Goal: Find specific page/section: Find specific page/section

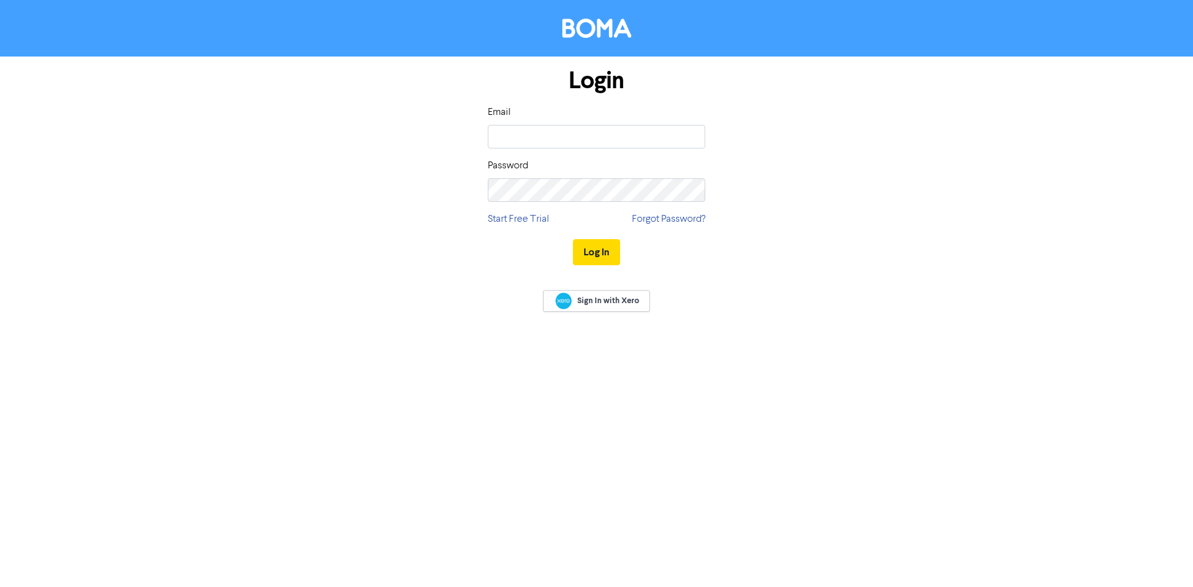
type input "[EMAIL_ADDRESS][DOMAIN_NAME]"
click at [573, 239] on button "Log In" at bounding box center [596, 252] width 47 height 26
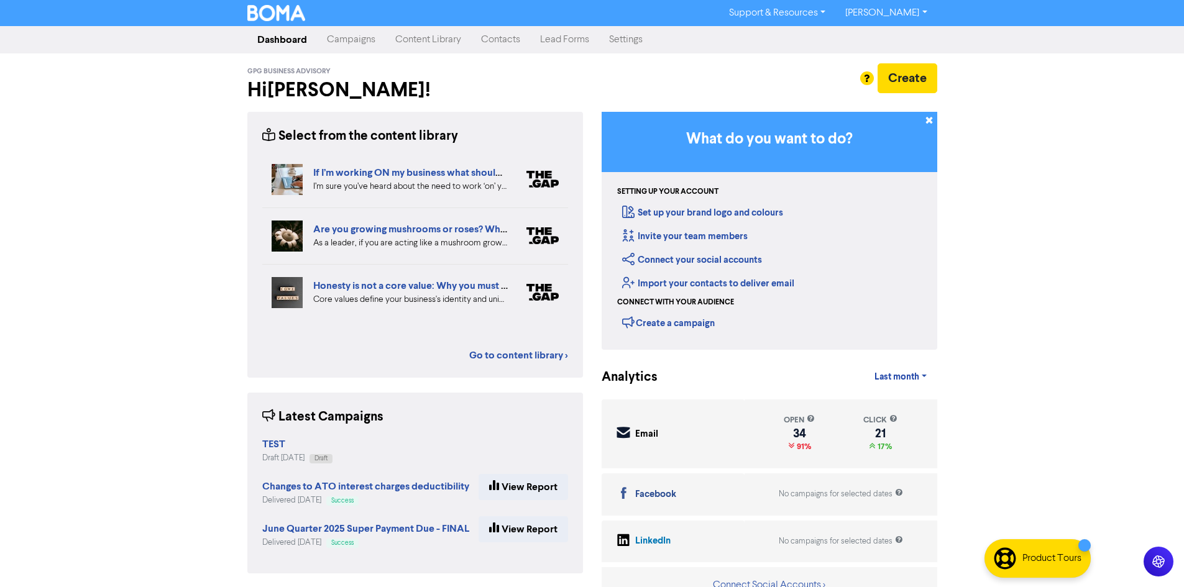
click at [510, 31] on link "Contacts" at bounding box center [500, 39] width 59 height 25
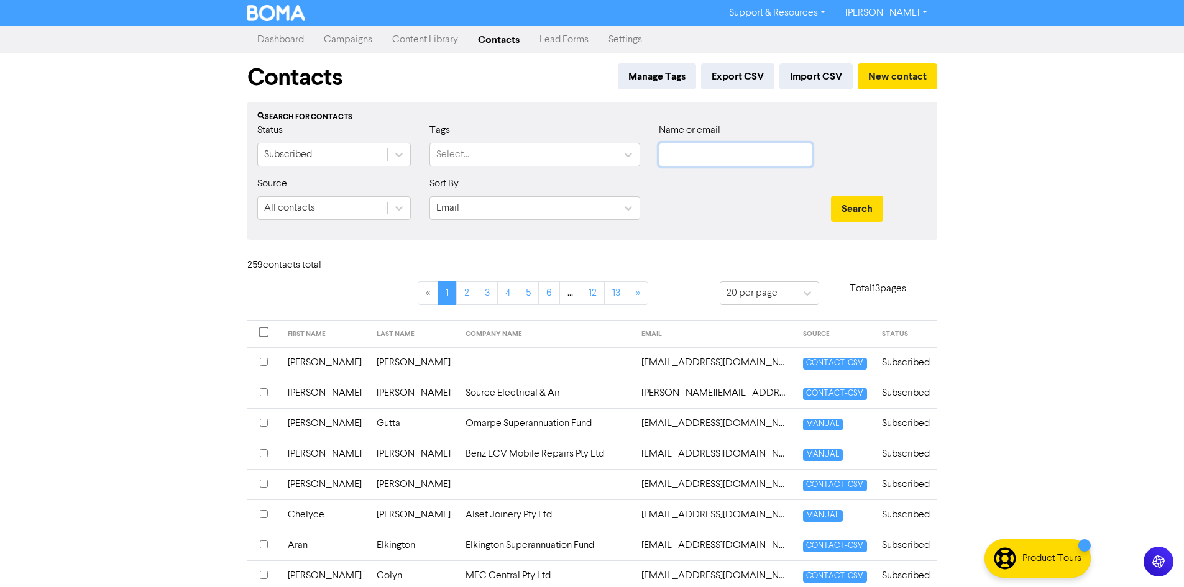
click at [723, 159] on input "text" at bounding box center [736, 155] width 154 height 24
click at [831, 196] on button "Search" at bounding box center [857, 209] width 52 height 26
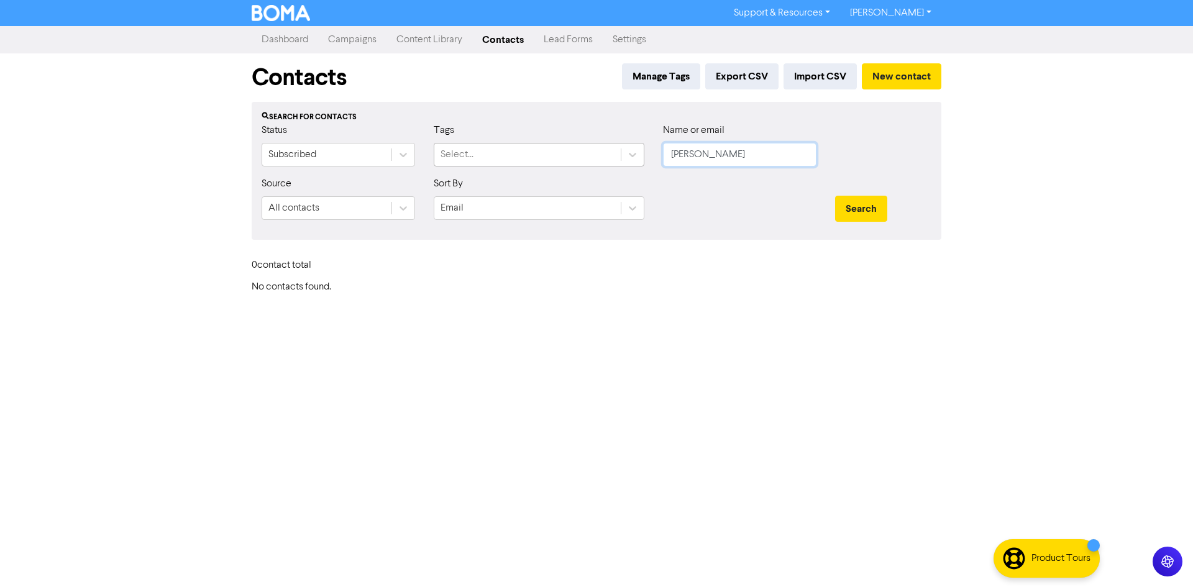
drag, startPoint x: 719, startPoint y: 156, endPoint x: 609, endPoint y: 159, distance: 110.7
click at [609, 159] on div "Status Subscribed Tags Select... Name or email [PERSON_NAME]" at bounding box center [596, 149] width 689 height 53
type input "trent"
click at [835, 196] on button "Search" at bounding box center [861, 209] width 52 height 26
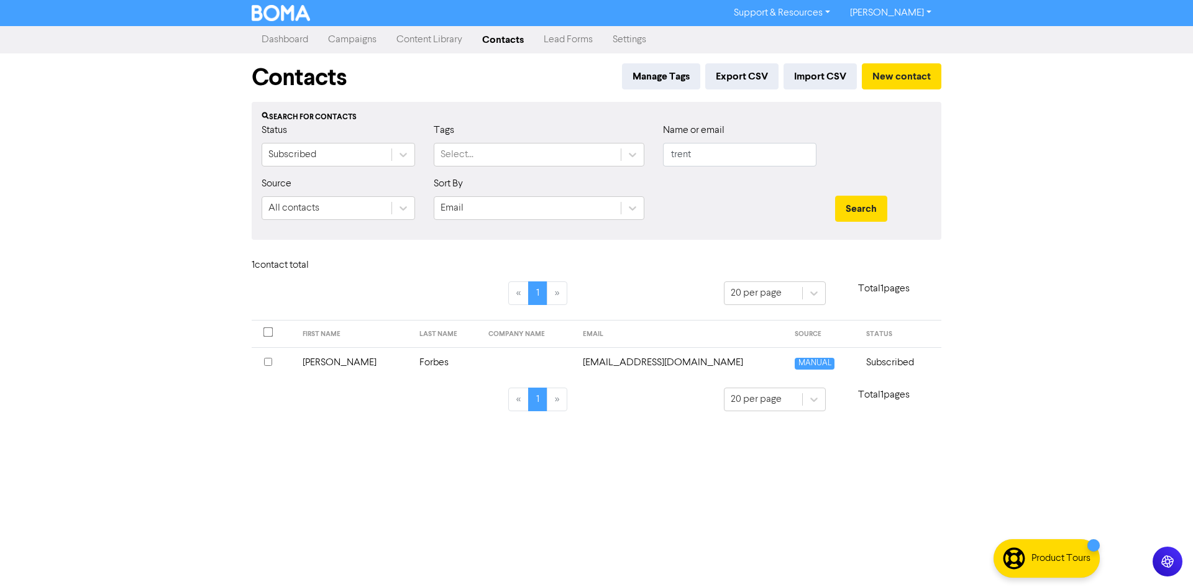
click at [914, 14] on link "[PERSON_NAME]" at bounding box center [890, 13] width 101 height 20
click at [896, 38] on button "Log Out" at bounding box center [890, 37] width 98 height 15
